Goal: Task Accomplishment & Management: Manage account settings

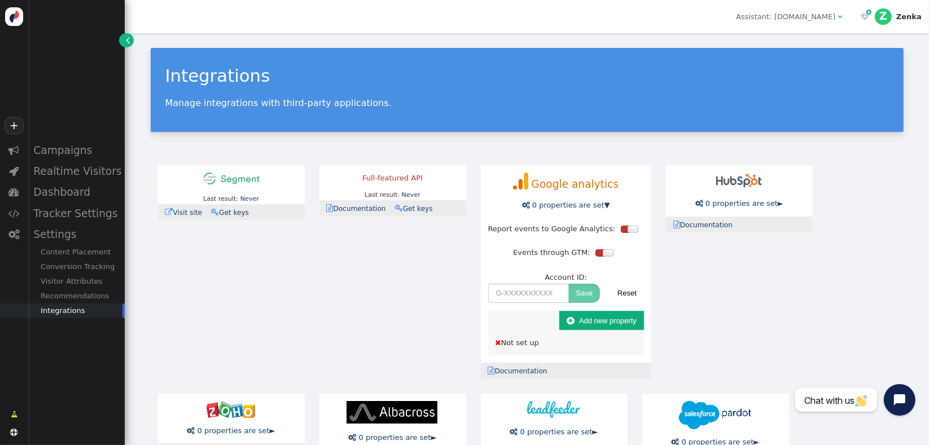
scroll to position [59, 0]
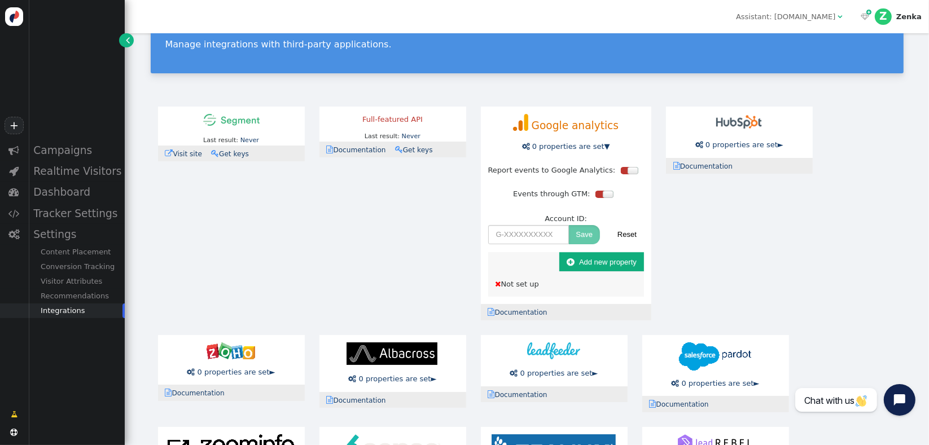
click at [576, 268] on button " Add new property" at bounding box center [601, 261] width 85 height 19
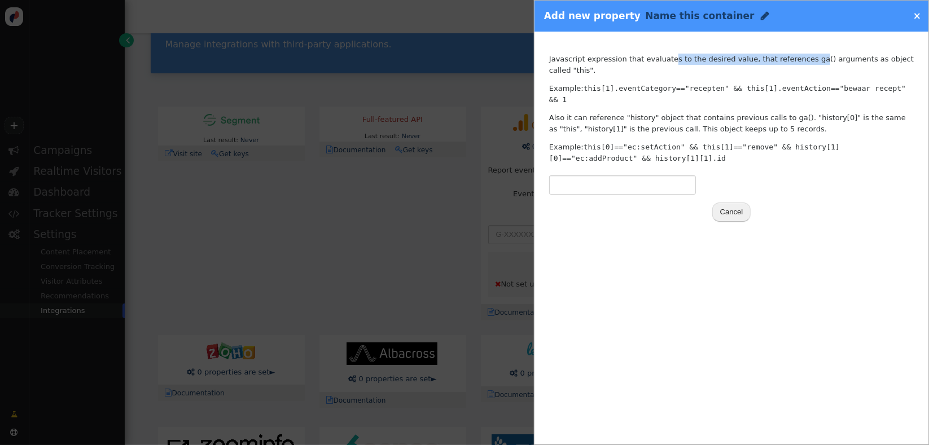
drag, startPoint x: 677, startPoint y: 62, endPoint x: 788, endPoint y: 62, distance: 111.7
click at [788, 62] on div "Javascript expression that evaluates to the desired value, that references ga()…" at bounding box center [731, 109] width 365 height 110
click at [787, 112] on p "Also it can reference "history" object that contains previous calls to ga(). "h…" at bounding box center [731, 123] width 365 height 22
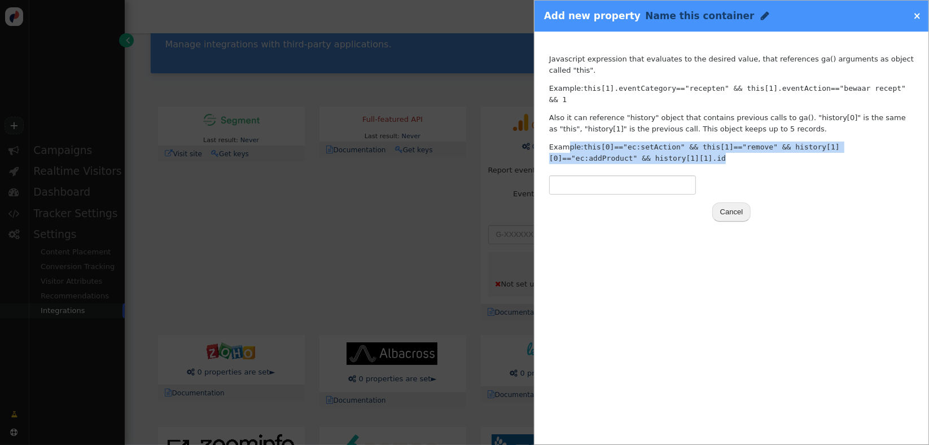
drag, startPoint x: 724, startPoint y: 139, endPoint x: 562, endPoint y: 119, distance: 162.8
click at [562, 119] on div "Javascript expression that evaluates to the desired value, that references ga()…" at bounding box center [731, 109] width 365 height 110
click at [594, 143] on code "this[0]=="ec:setAction" && this[1]=="remove" && history[1][0]=="ec:addProduct" …" at bounding box center [694, 153] width 291 height 20
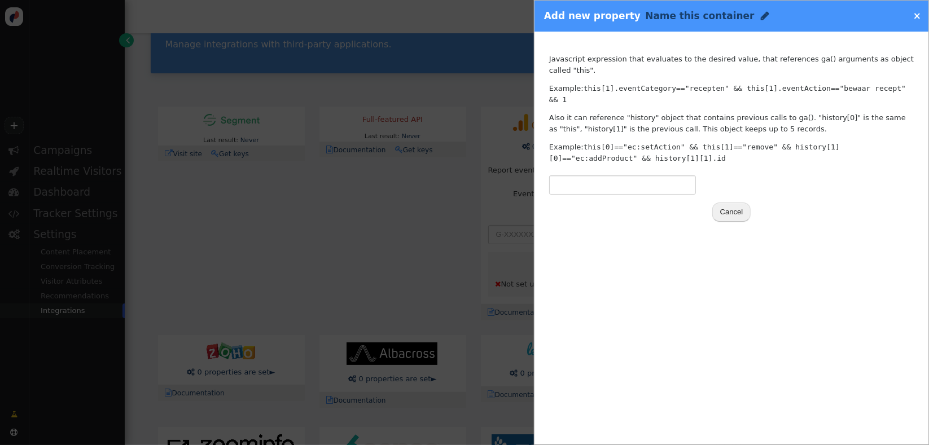
click at [350, 263] on div at bounding box center [464, 222] width 929 height 445
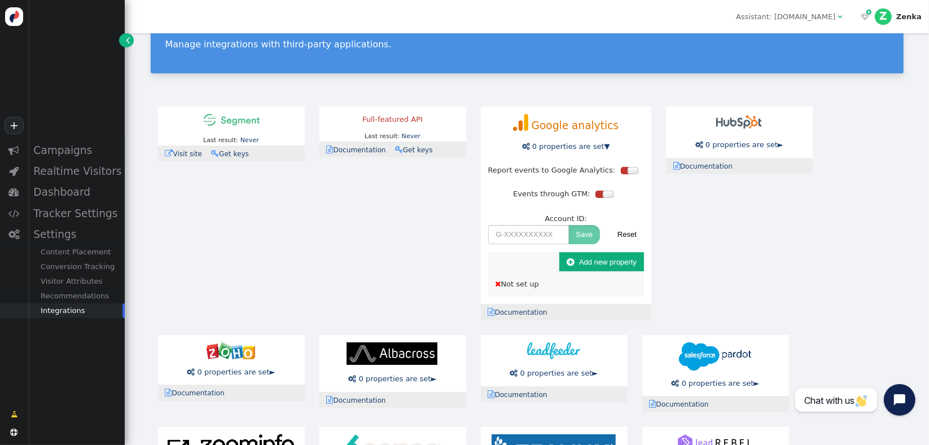
drag, startPoint x: 366, startPoint y: 287, endPoint x: 347, endPoint y: 278, distance: 21.2
click at [366, 287] on div "Last result: Never Last error: Never  Visit site  Documentation  Get keys Fu…" at bounding box center [527, 351] width 753 height 504
click at [579, 148] on span "0 properties are set" at bounding box center [568, 146] width 72 height 8
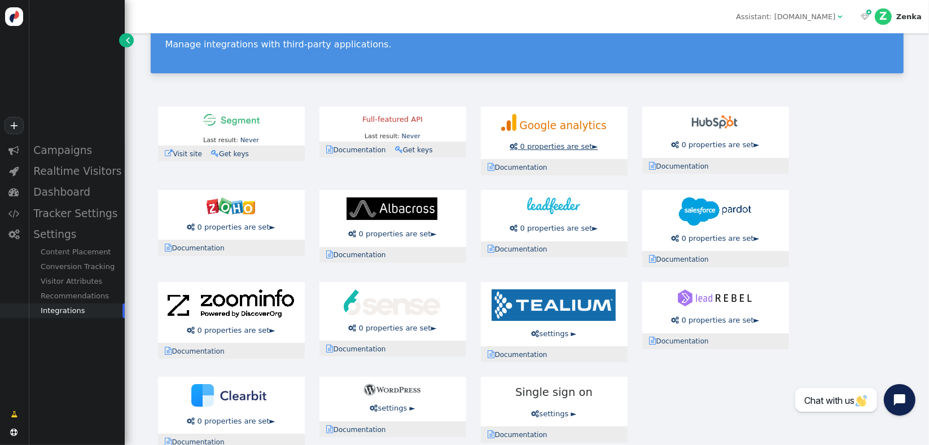
click at [581, 147] on span "0 properties are set" at bounding box center [556, 146] width 72 height 8
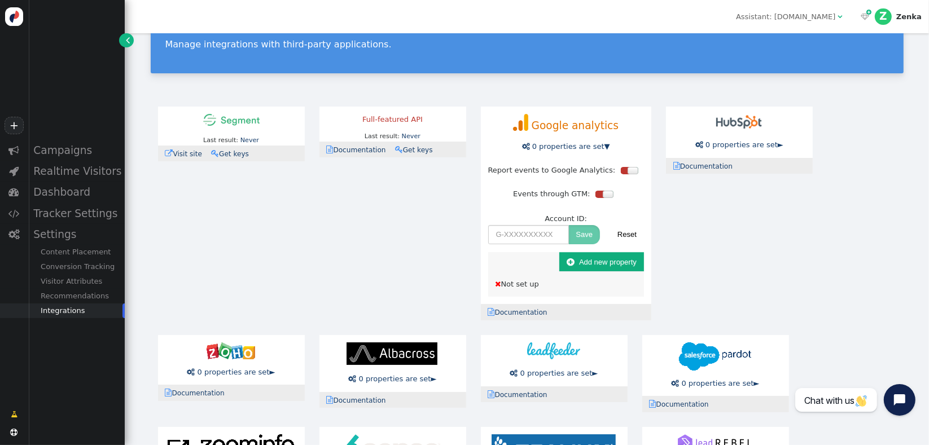
click at [521, 312] on link " Documentation" at bounding box center [521, 313] width 66 height 8
click at [513, 236] on input "text" at bounding box center [528, 234] width 81 height 19
paste input "60585XBFEN"
type input "60585XBFEN"
drag, startPoint x: 561, startPoint y: 234, endPoint x: 449, endPoint y: 227, distance: 112.5
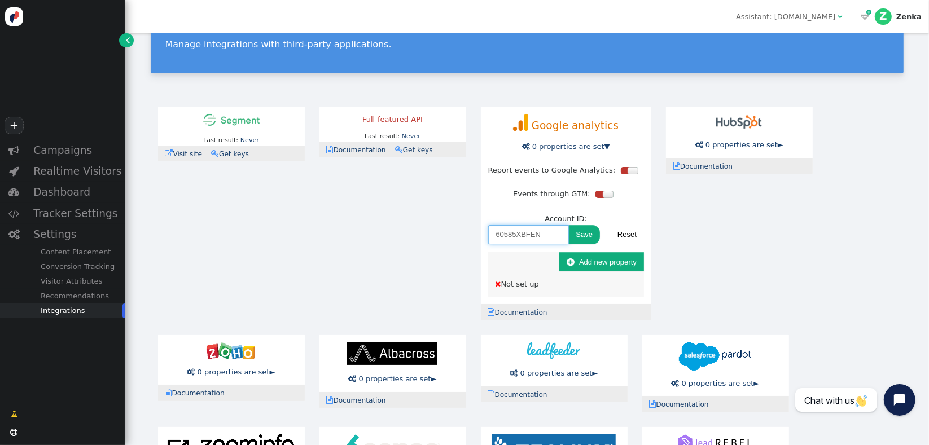
click at [454, 228] on div "Last result: Never Last error: Never  Visit site  Documentation  Get keys Fu…" at bounding box center [527, 351] width 753 height 504
click at [525, 233] on input "text" at bounding box center [528, 234] width 81 height 19
paste input "G-60585XBFEN"
type input "G-60585XBFEN"
click at [581, 236] on button "Save" at bounding box center [585, 234] width 32 height 19
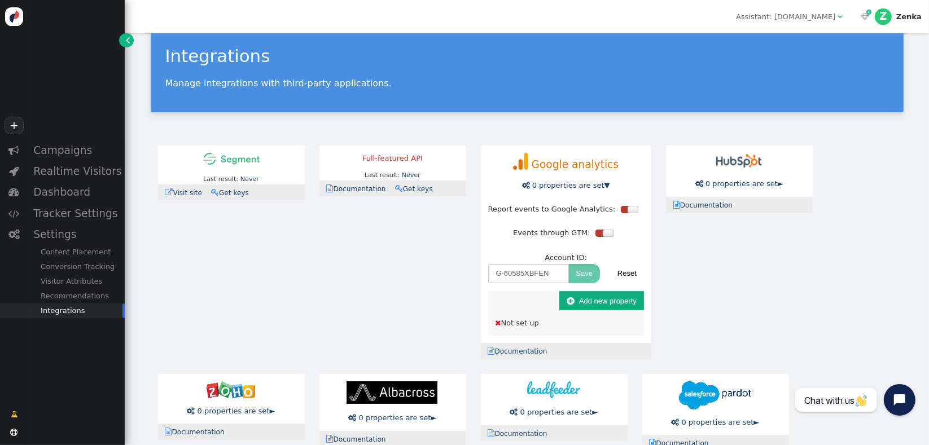
scroll to position [0, 0]
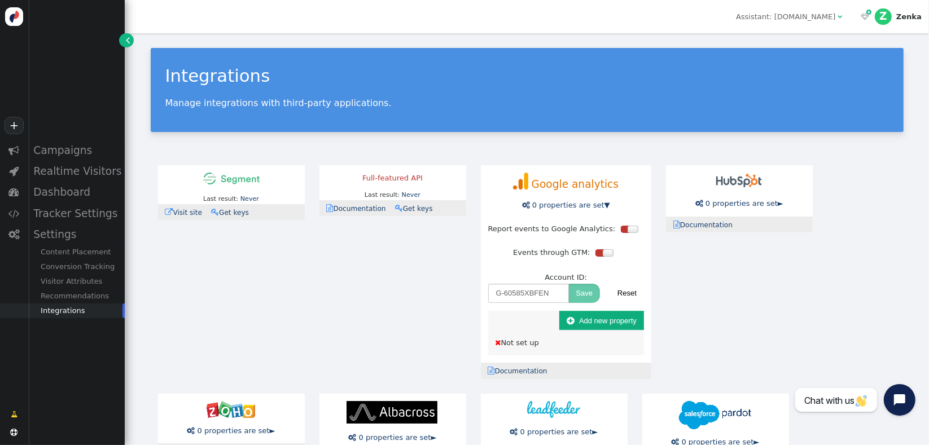
click at [628, 228] on div at bounding box center [633, 229] width 11 height 7
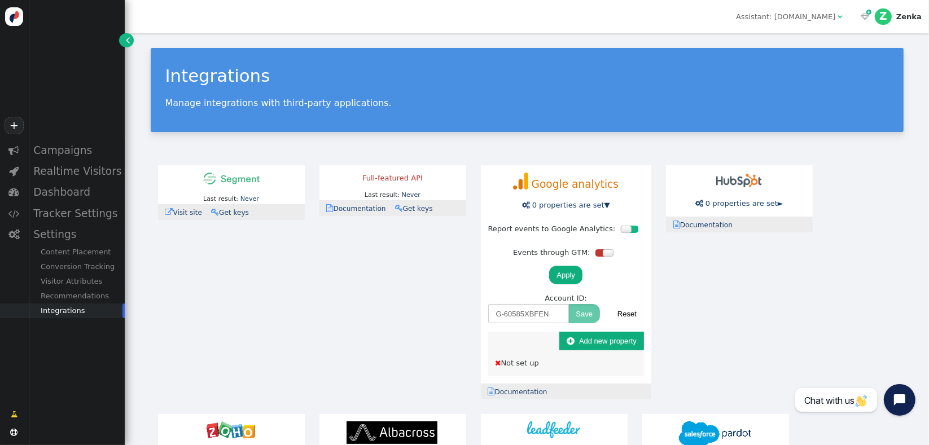
click at [603, 253] on div at bounding box center [608, 252] width 11 height 7
click at [551, 275] on button "Apply" at bounding box center [565, 275] width 33 height 19
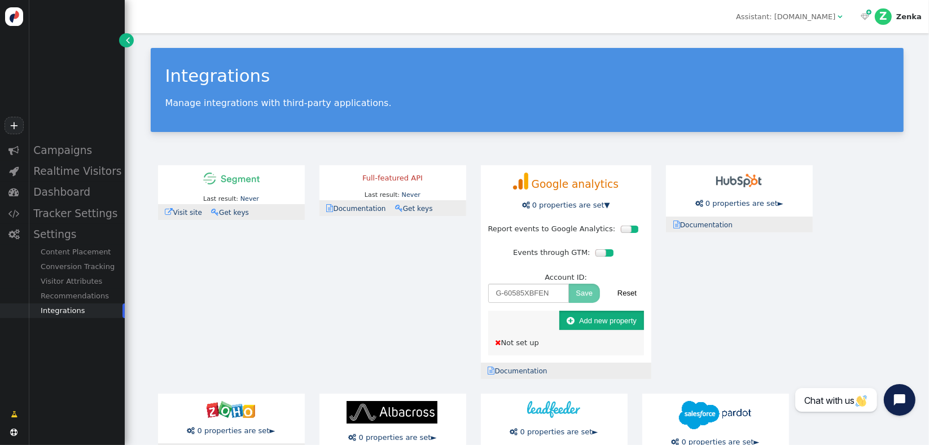
click at [590, 327] on button " Add new property" at bounding box center [601, 320] width 85 height 19
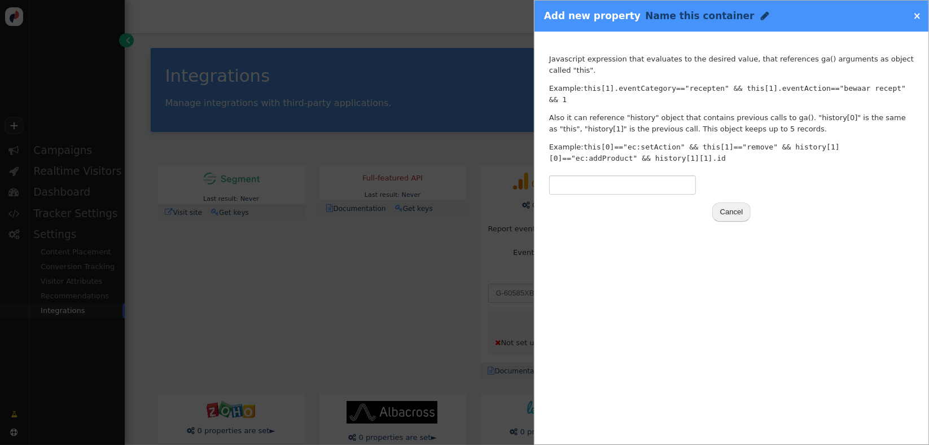
click at [919, 18] on link "×" at bounding box center [917, 15] width 8 height 11
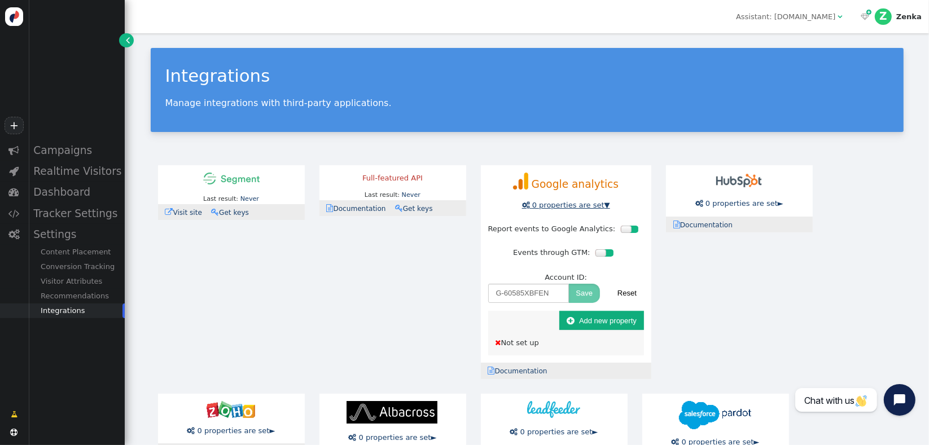
click at [544, 205] on span "0 properties are set" at bounding box center [568, 205] width 72 height 8
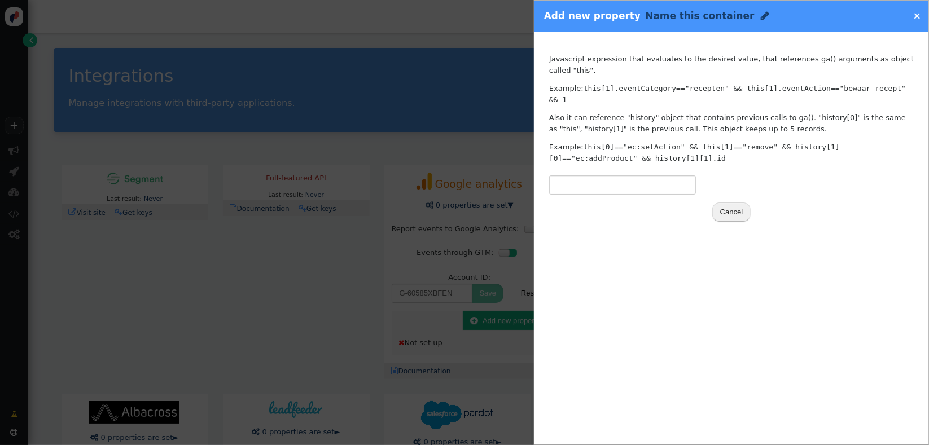
click at [918, 12] on link "×" at bounding box center [917, 15] width 8 height 11
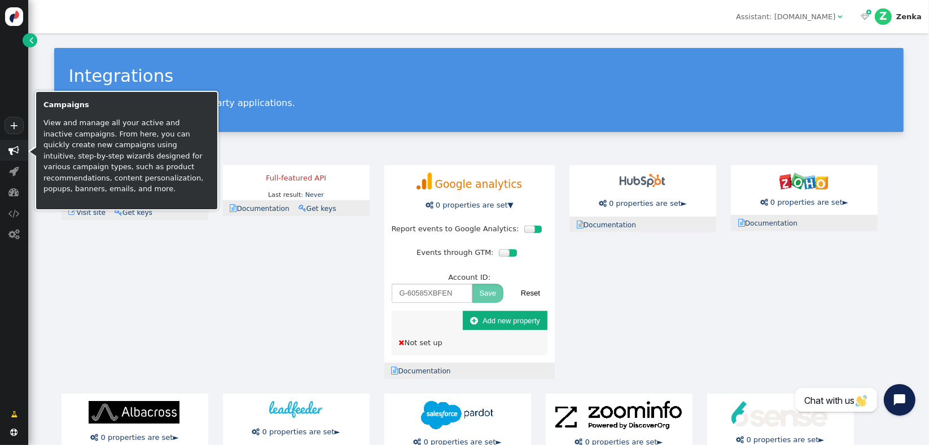
click at [12, 148] on span "" at bounding box center [14, 150] width 11 height 11
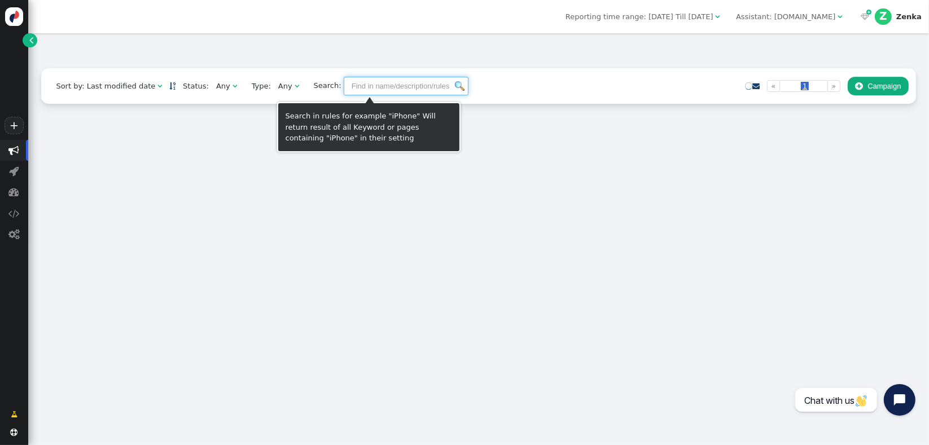
click at [398, 92] on input "text" at bounding box center [406, 86] width 125 height 19
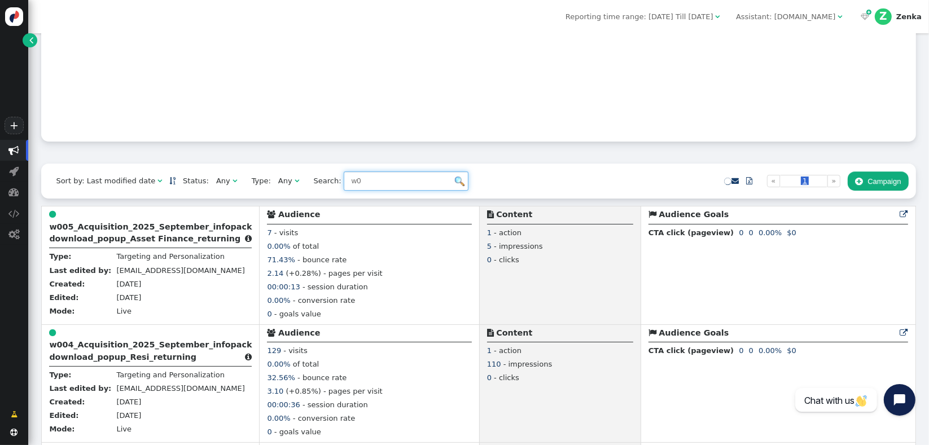
scroll to position [186, 0]
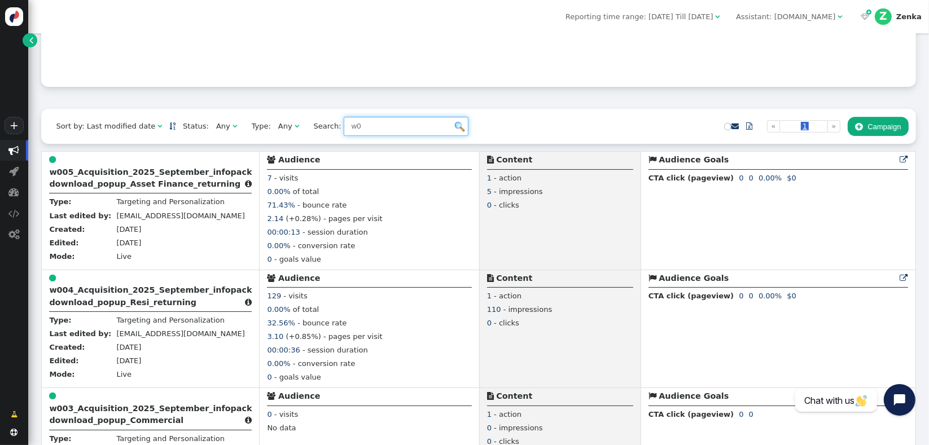
type input "w0"
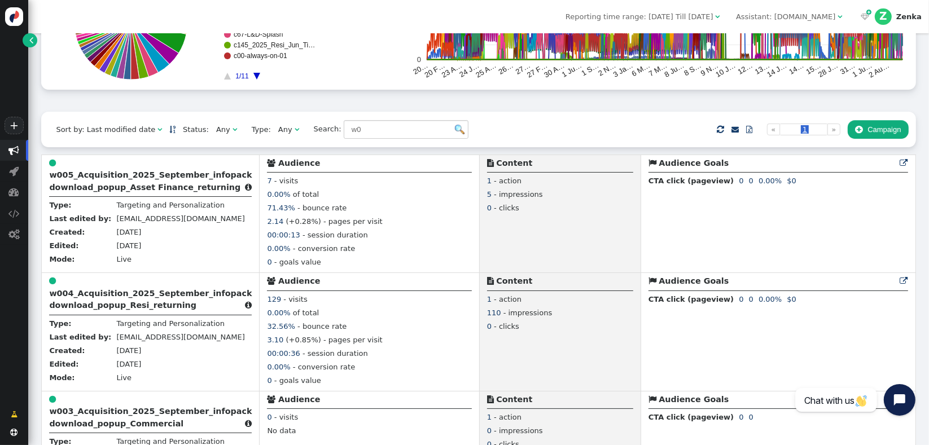
scroll to position [677, 0]
